Goal: Navigation & Orientation: Find specific page/section

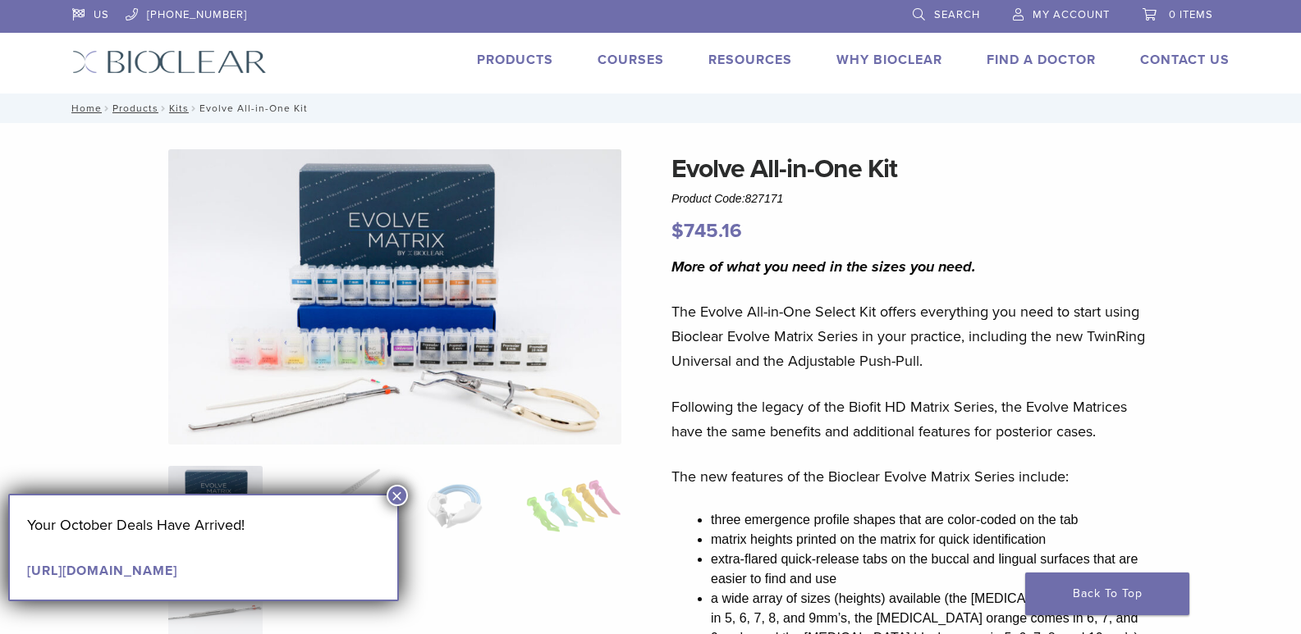
scroll to position [82, 0]
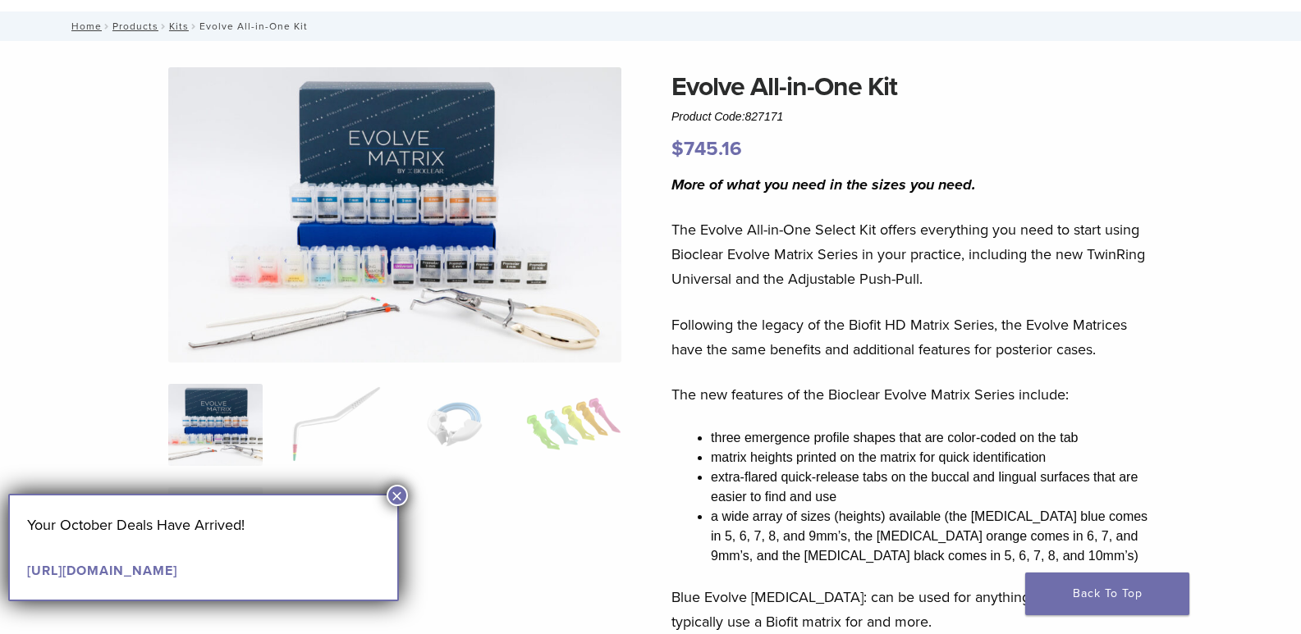
click at [400, 494] on button "×" at bounding box center [396, 495] width 21 height 21
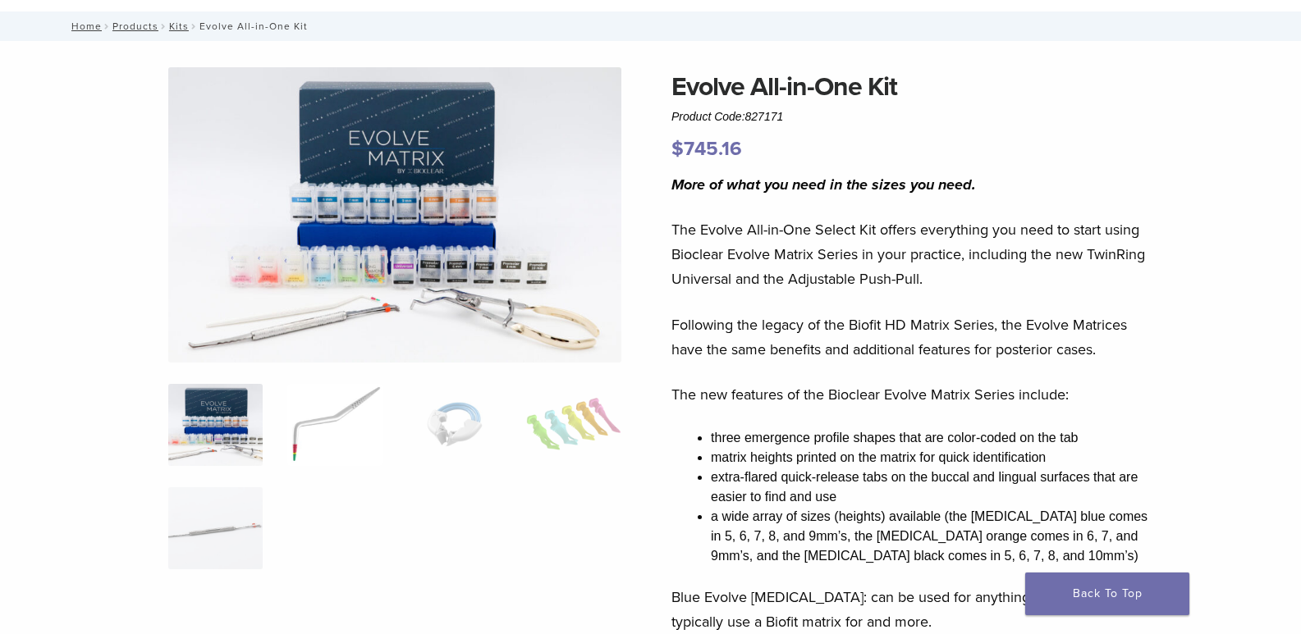
click at [321, 436] on img at bounding box center [334, 425] width 94 height 82
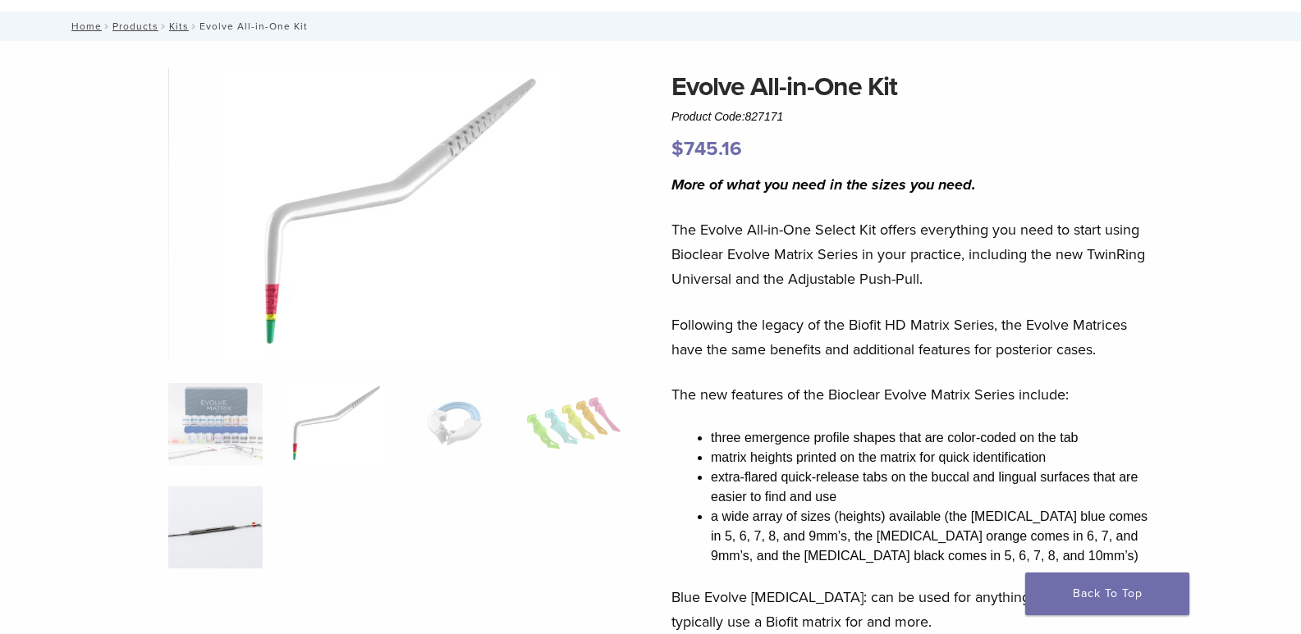
click at [199, 527] on img at bounding box center [215, 528] width 94 height 82
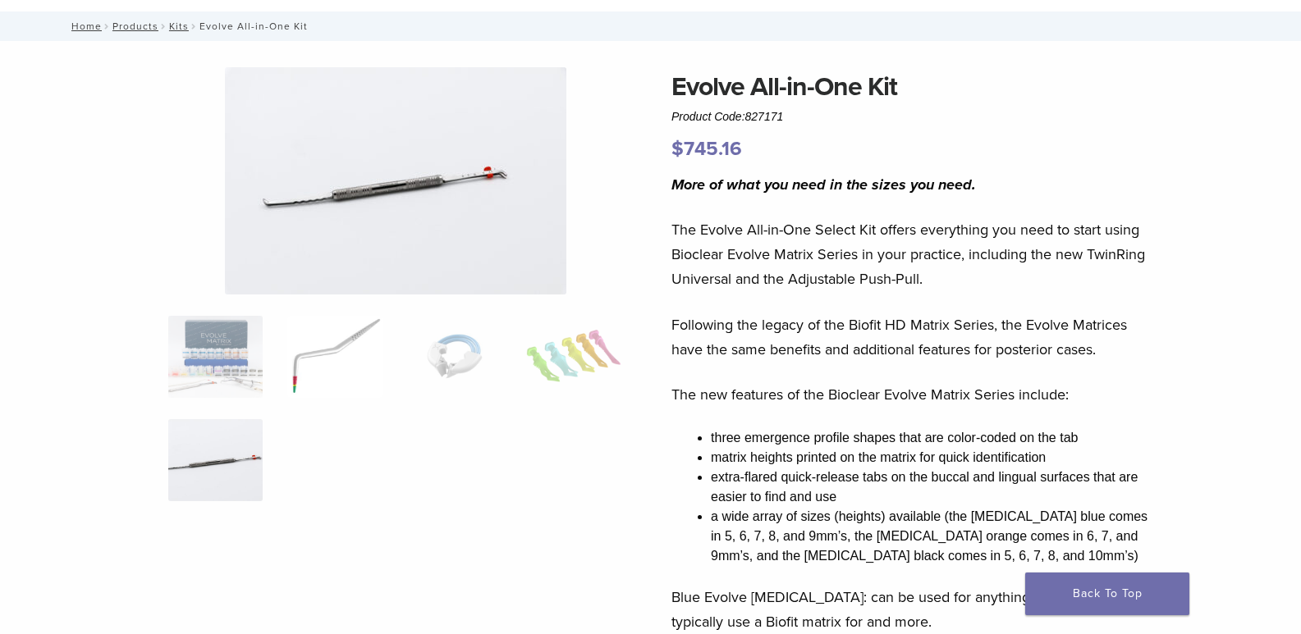
click at [322, 359] on img at bounding box center [334, 357] width 94 height 82
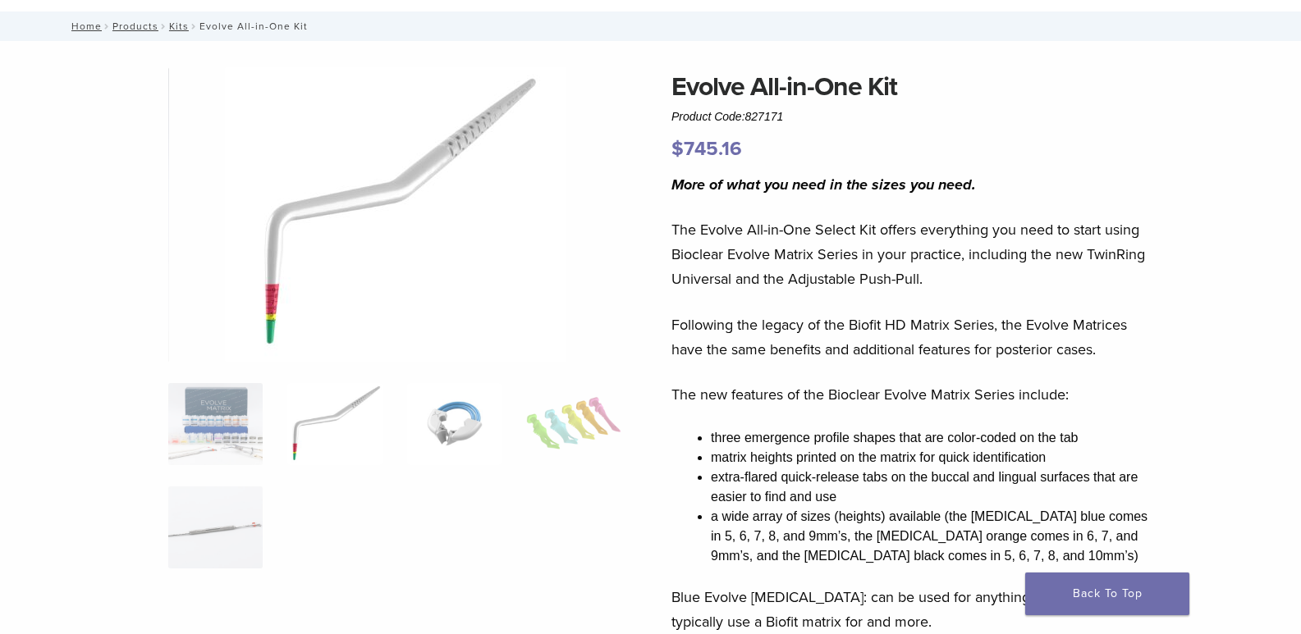
click at [441, 420] on img at bounding box center [454, 424] width 94 height 82
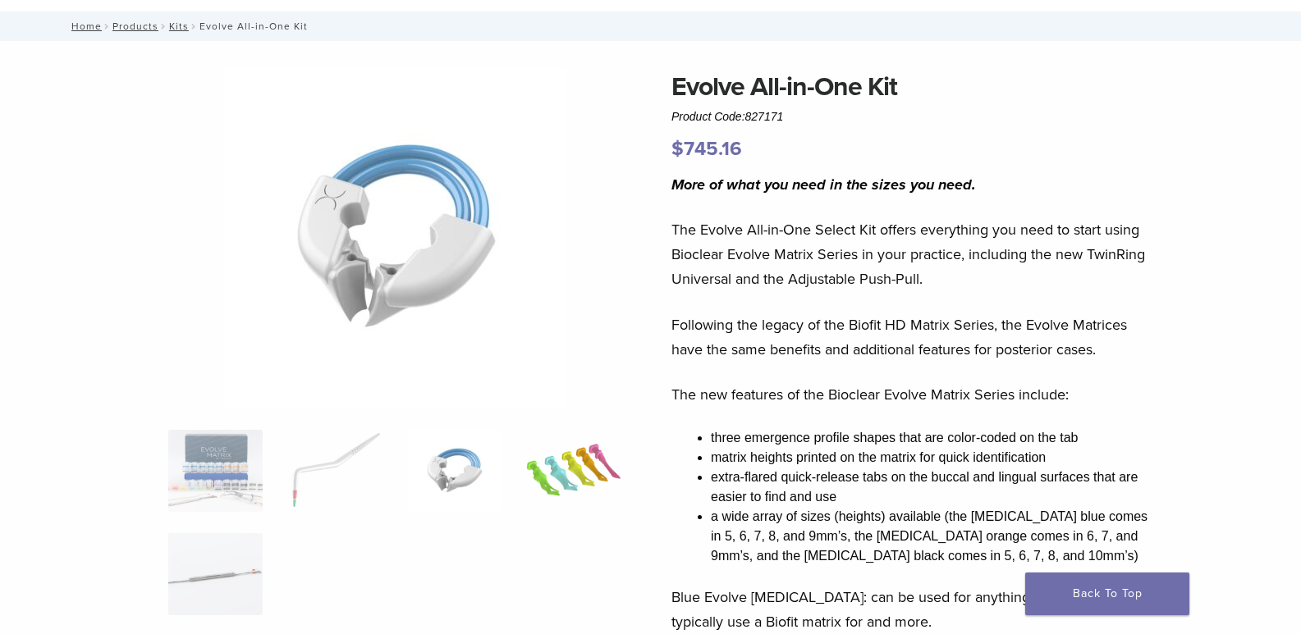
click at [598, 459] on img at bounding box center [573, 471] width 94 height 82
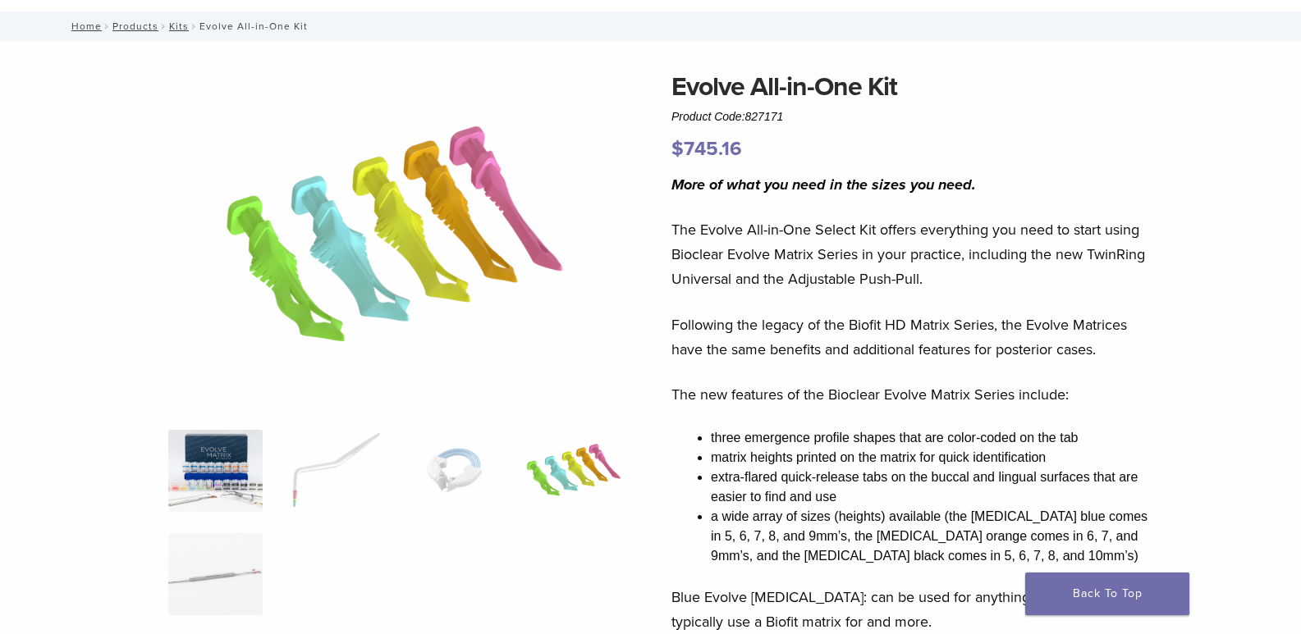
click at [233, 451] on img at bounding box center [215, 471] width 94 height 82
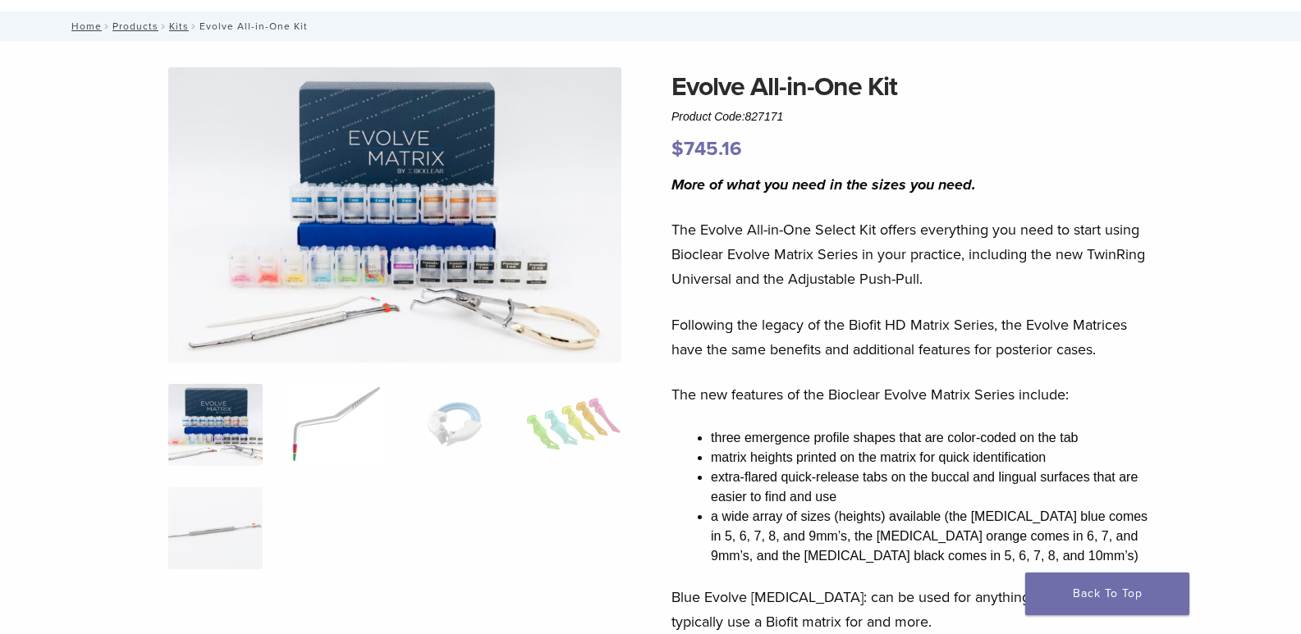
click at [318, 413] on img at bounding box center [334, 425] width 94 height 82
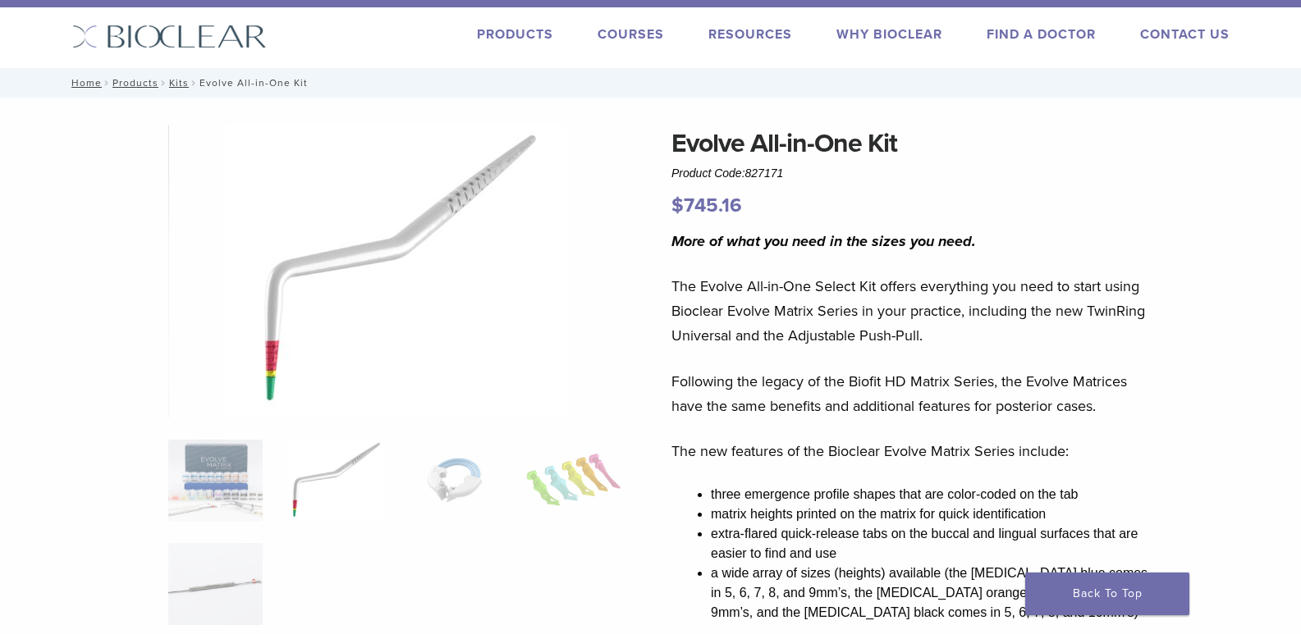
scroll to position [0, 0]
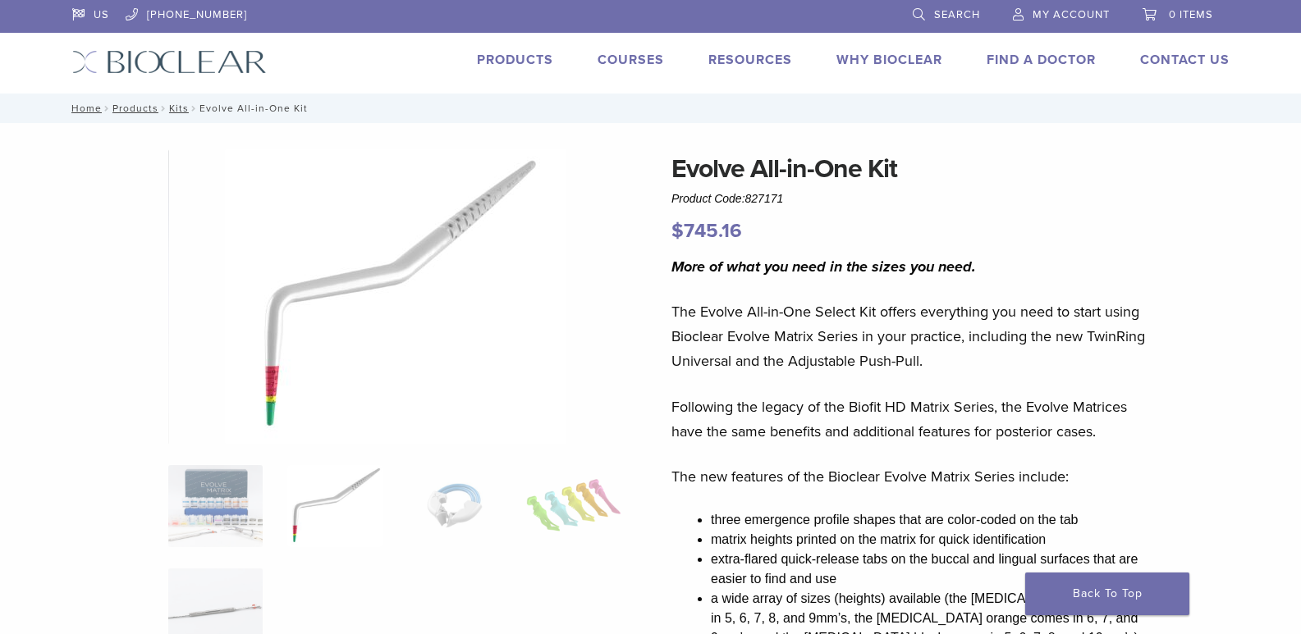
click at [512, 64] on link "Products" at bounding box center [515, 60] width 76 height 16
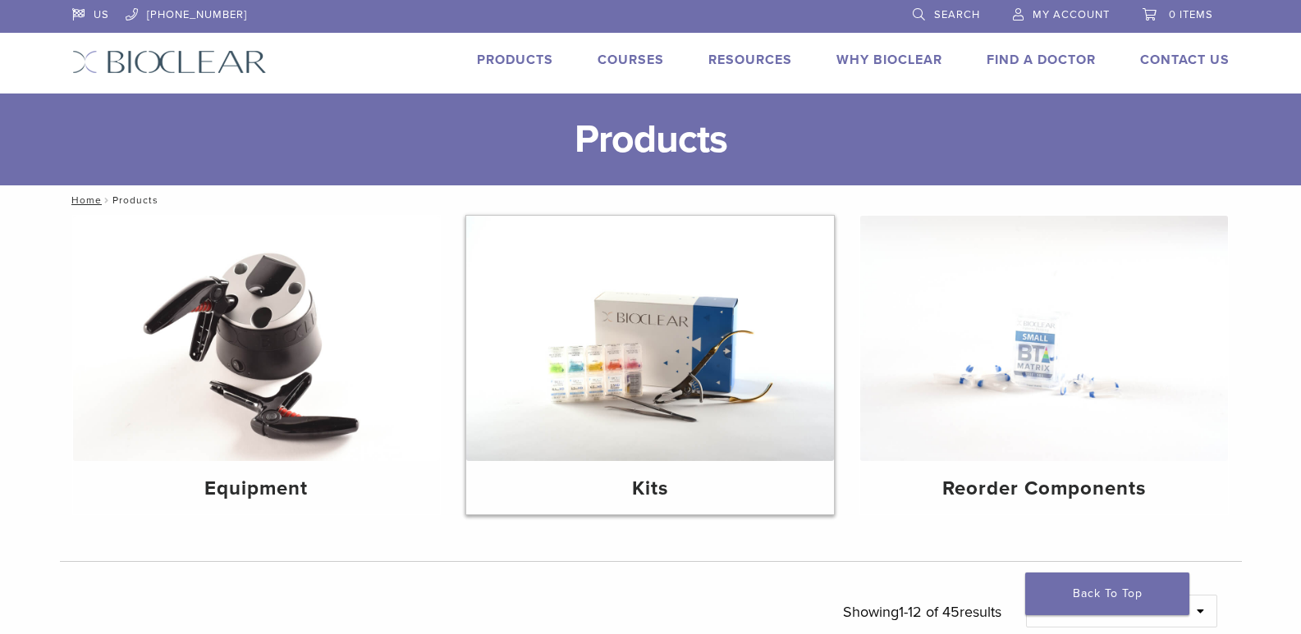
click at [661, 350] on img at bounding box center [650, 338] width 368 height 245
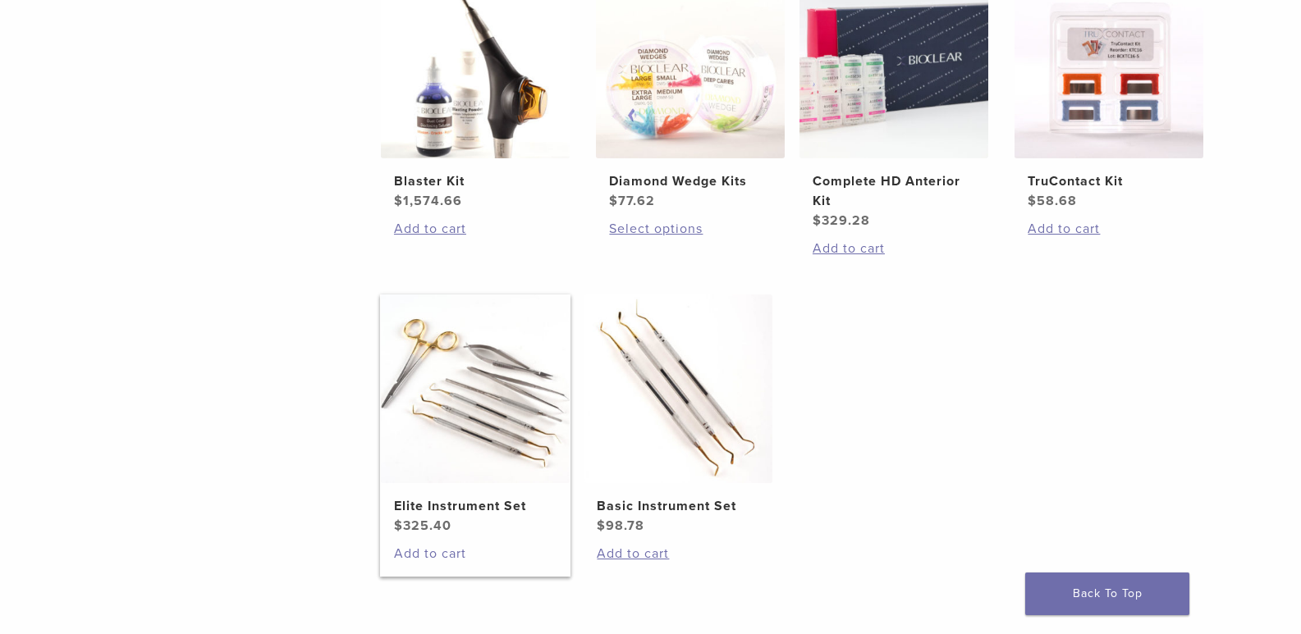
scroll to position [739, 0]
